Goal: Information Seeking & Learning: Learn about a topic

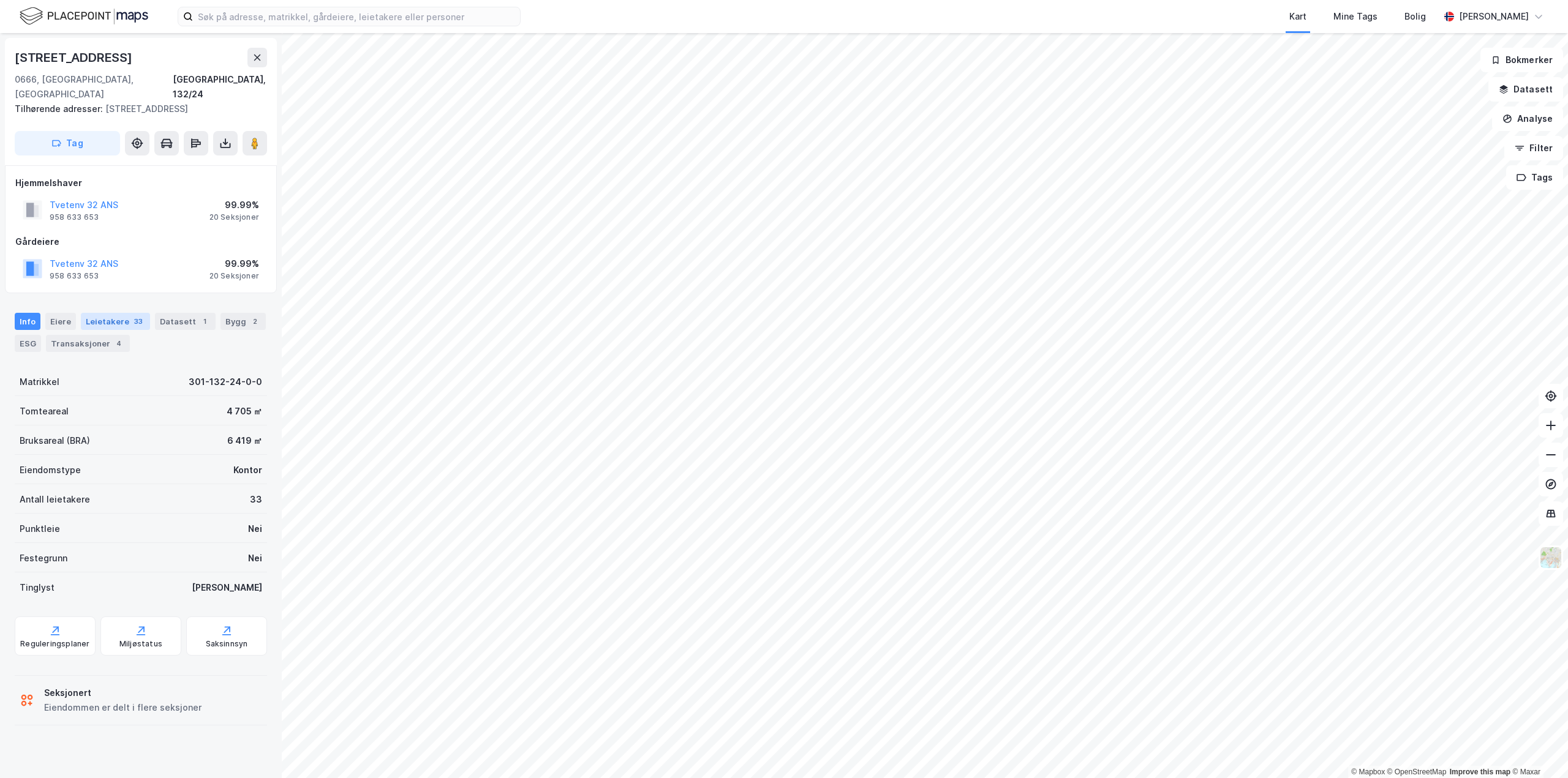
click at [110, 313] on div "Leietakere 33" at bounding box center [115, 322] width 69 height 17
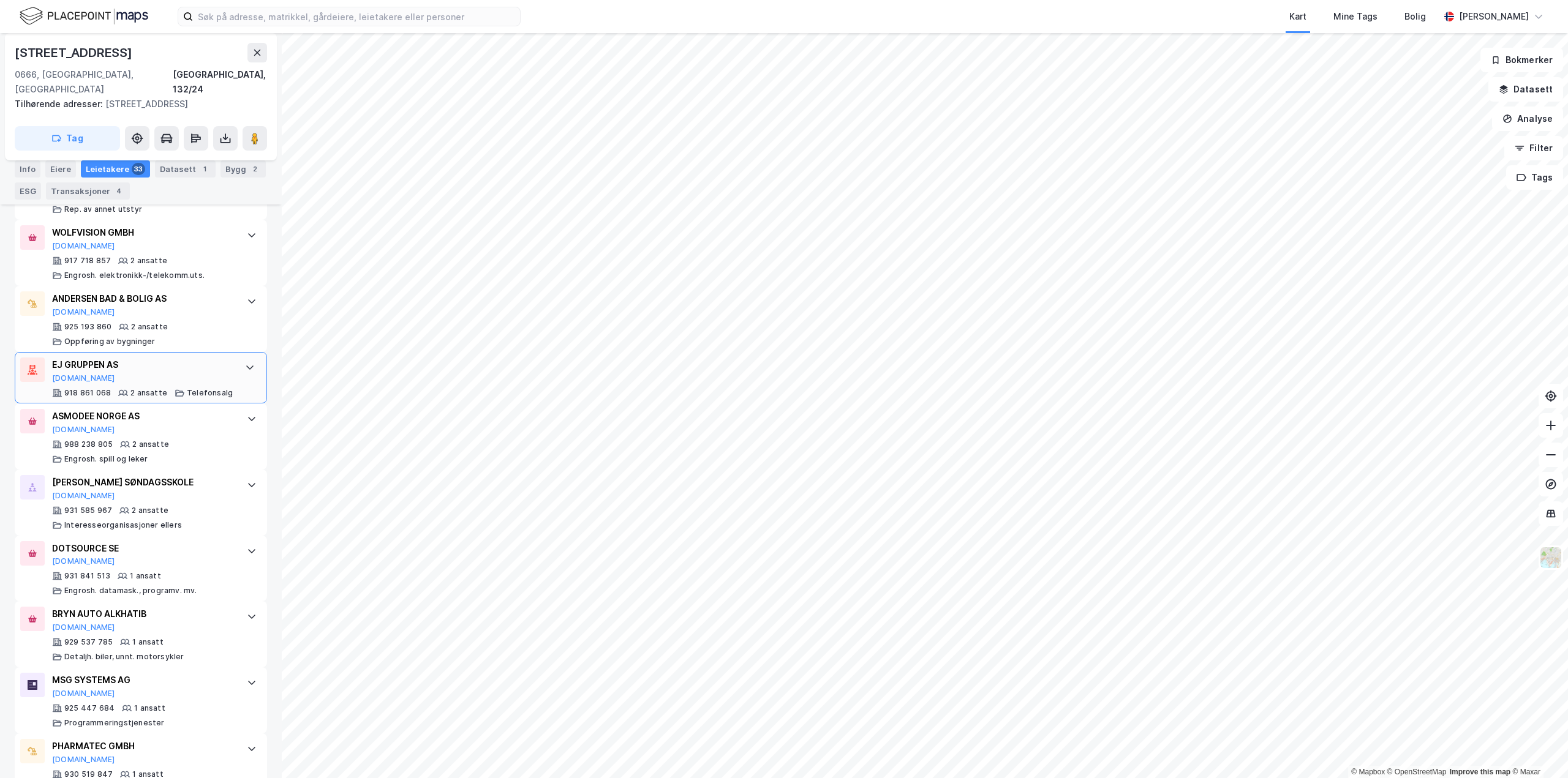
scroll to position [2007, 0]
